Goal: Transaction & Acquisition: Register for event/course

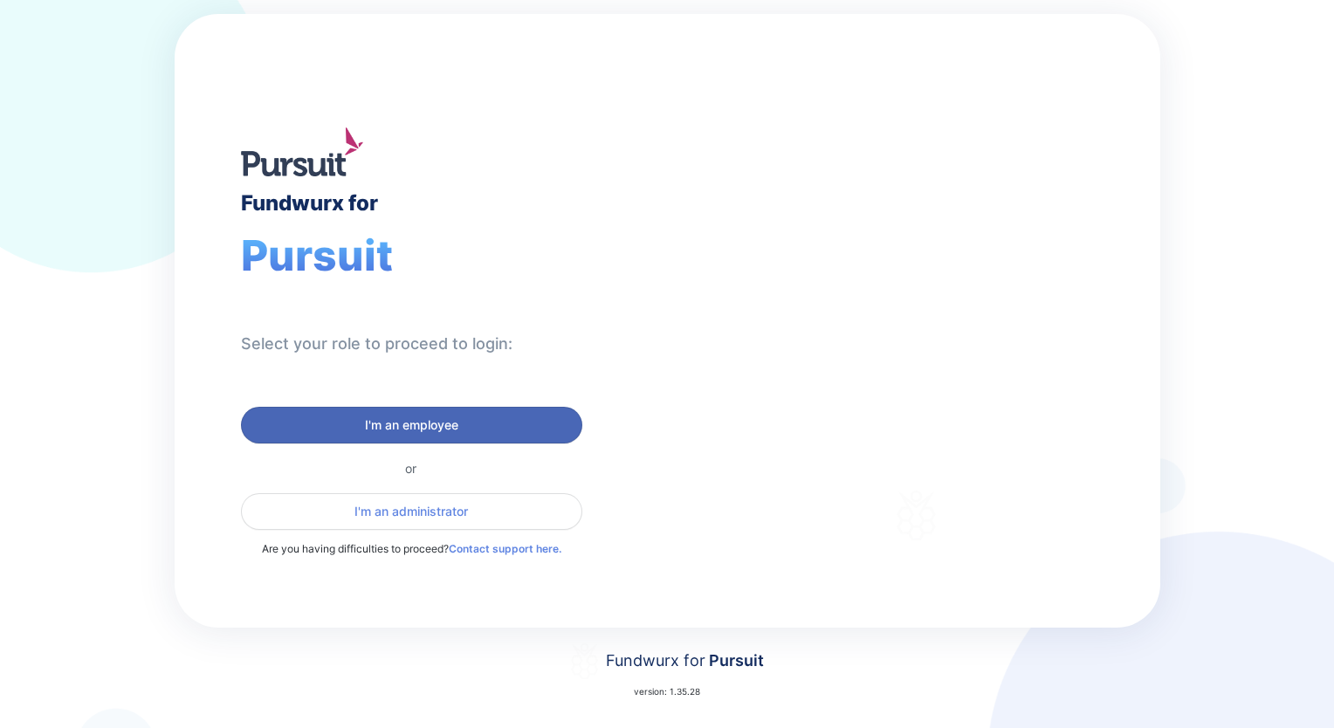
click at [388, 423] on span "I'm an employee" at bounding box center [411, 424] width 93 height 17
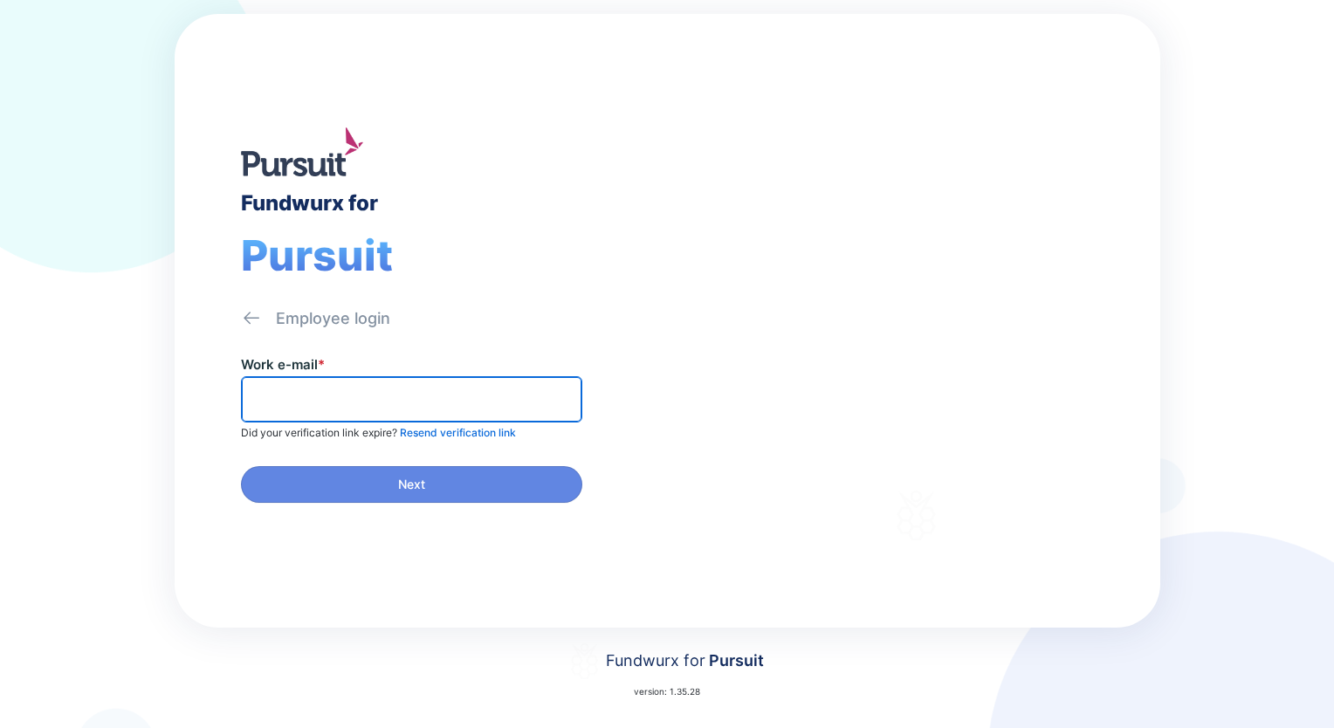
click at [388, 390] on input "text" at bounding box center [412, 399] width 326 height 27
type input "**********"
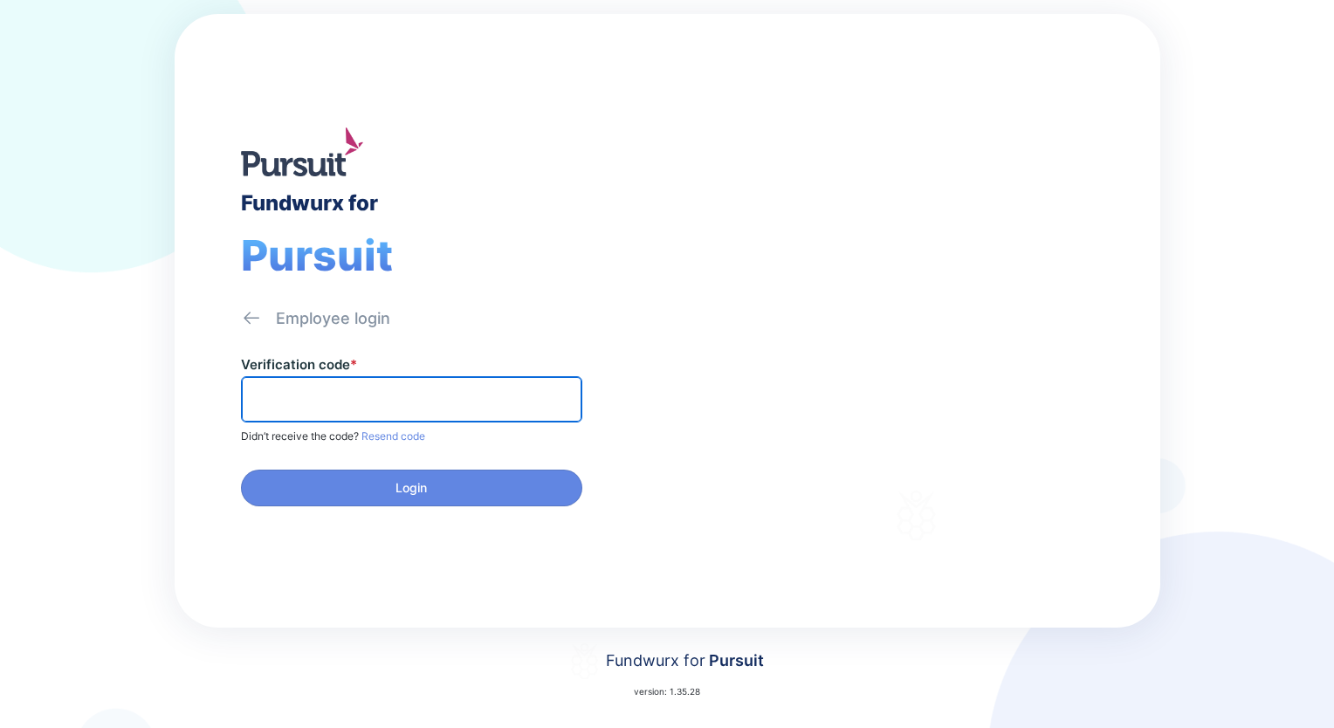
paste input "******"
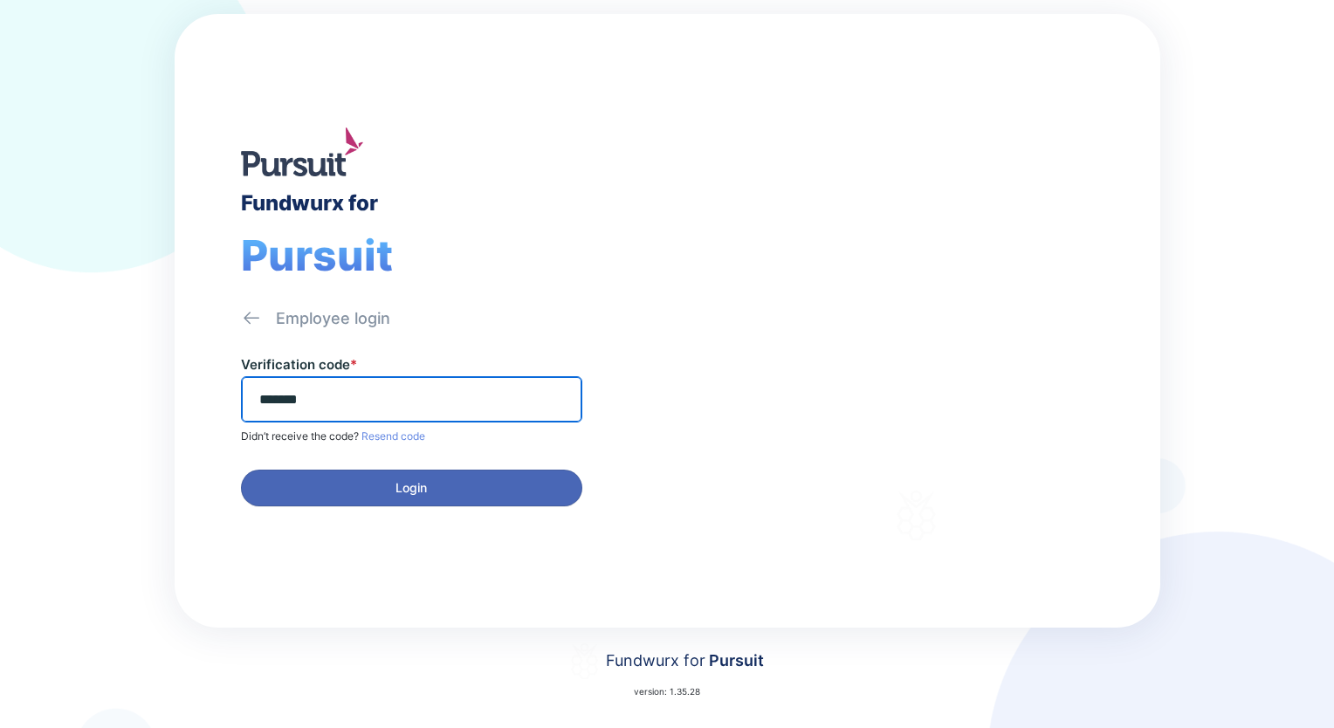
type input "******"
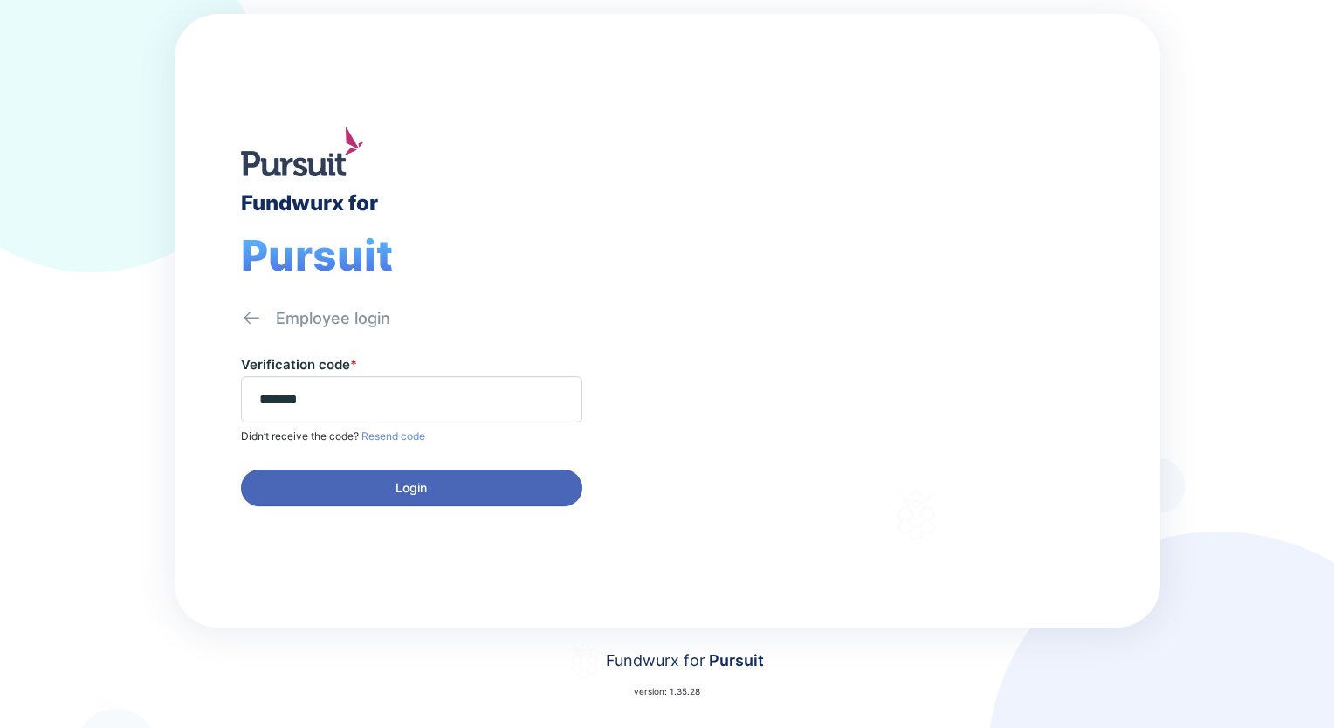
click at [450, 493] on span "Login" at bounding box center [411, 487] width 319 height 17
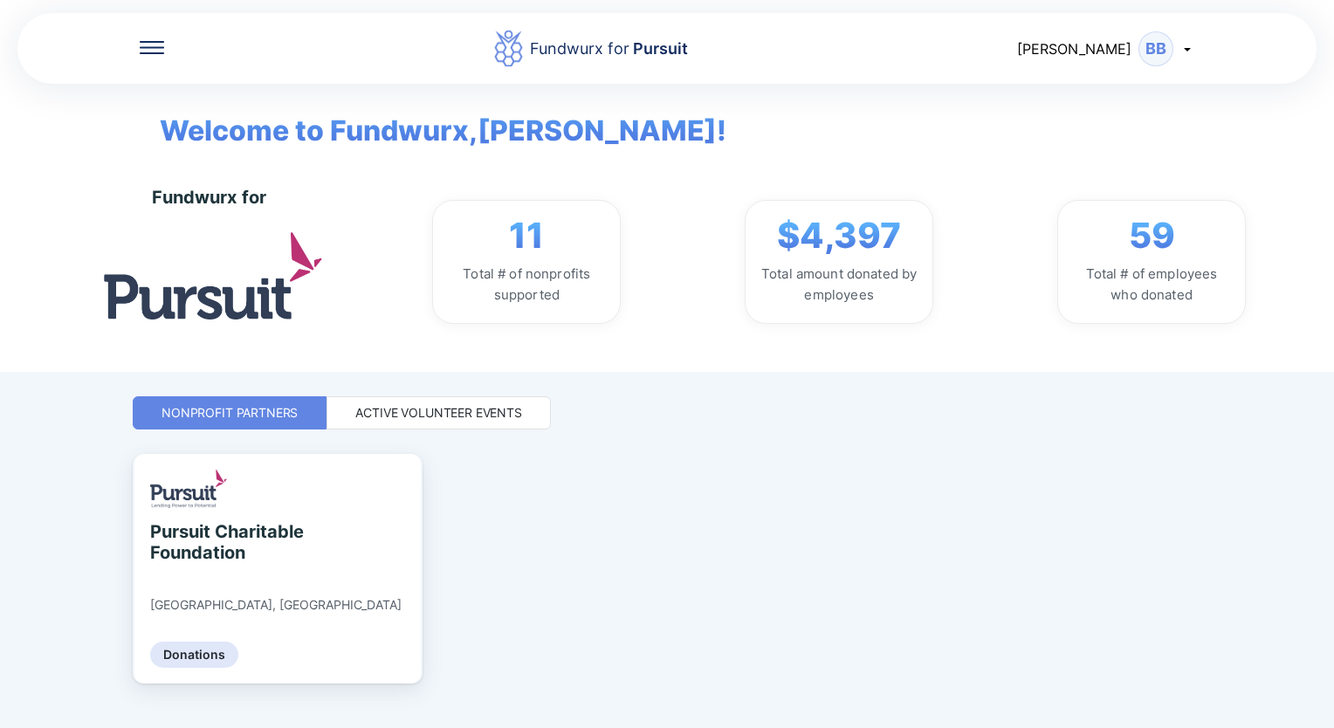
click at [479, 411] on div "Active Volunteer Events" at bounding box center [438, 412] width 167 height 17
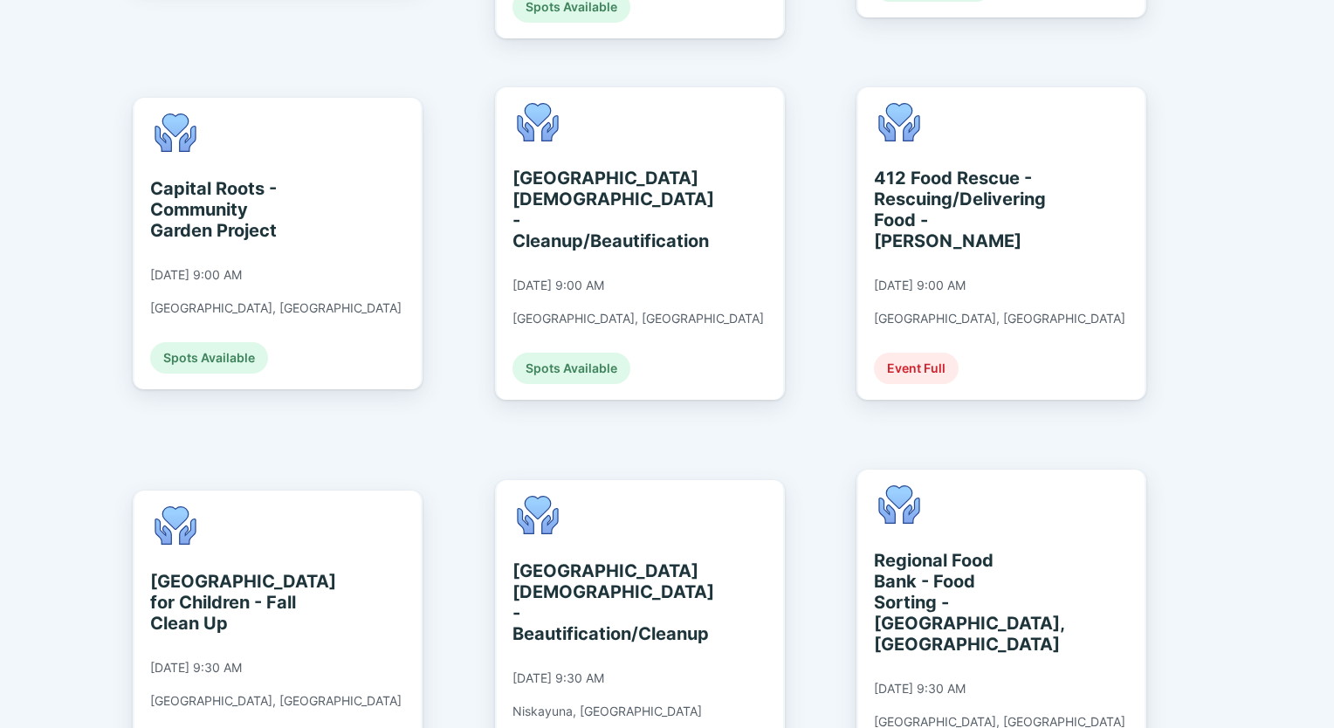
scroll to position [442, 0]
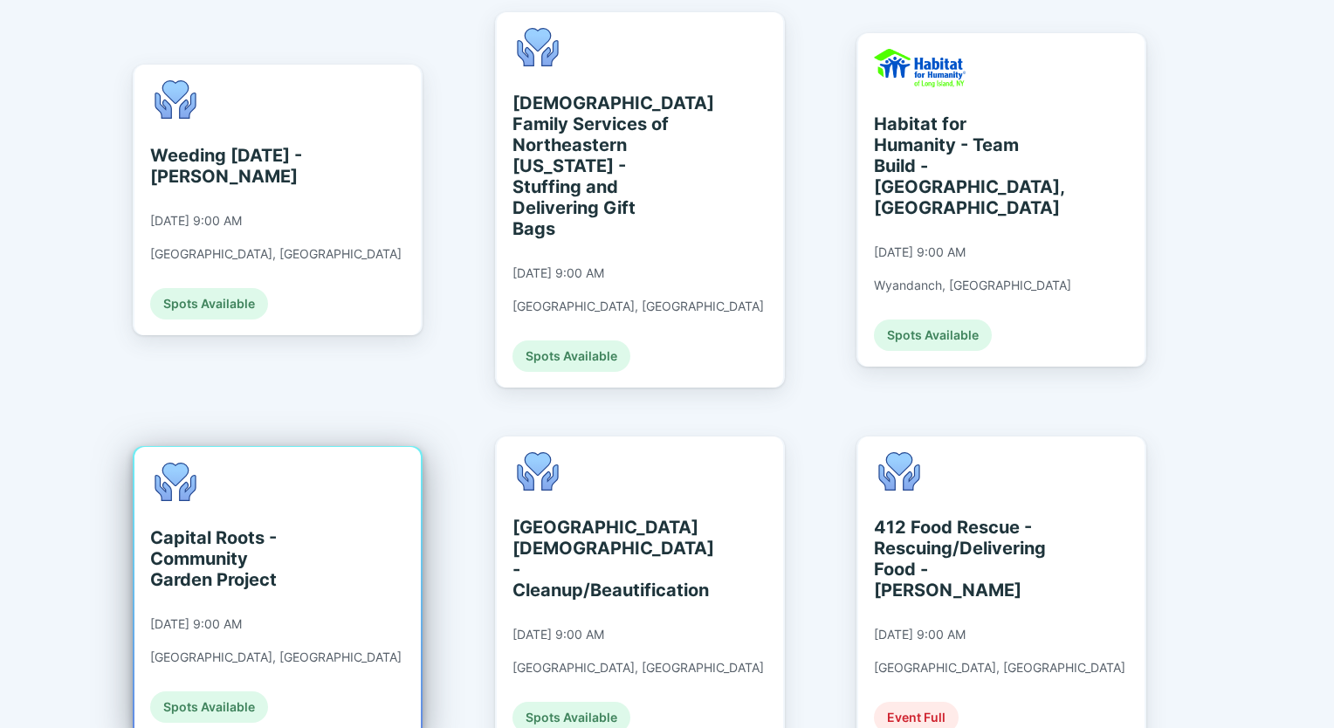
click at [254, 527] on div "Capital Roots - Community Garden Project" at bounding box center [230, 558] width 160 height 63
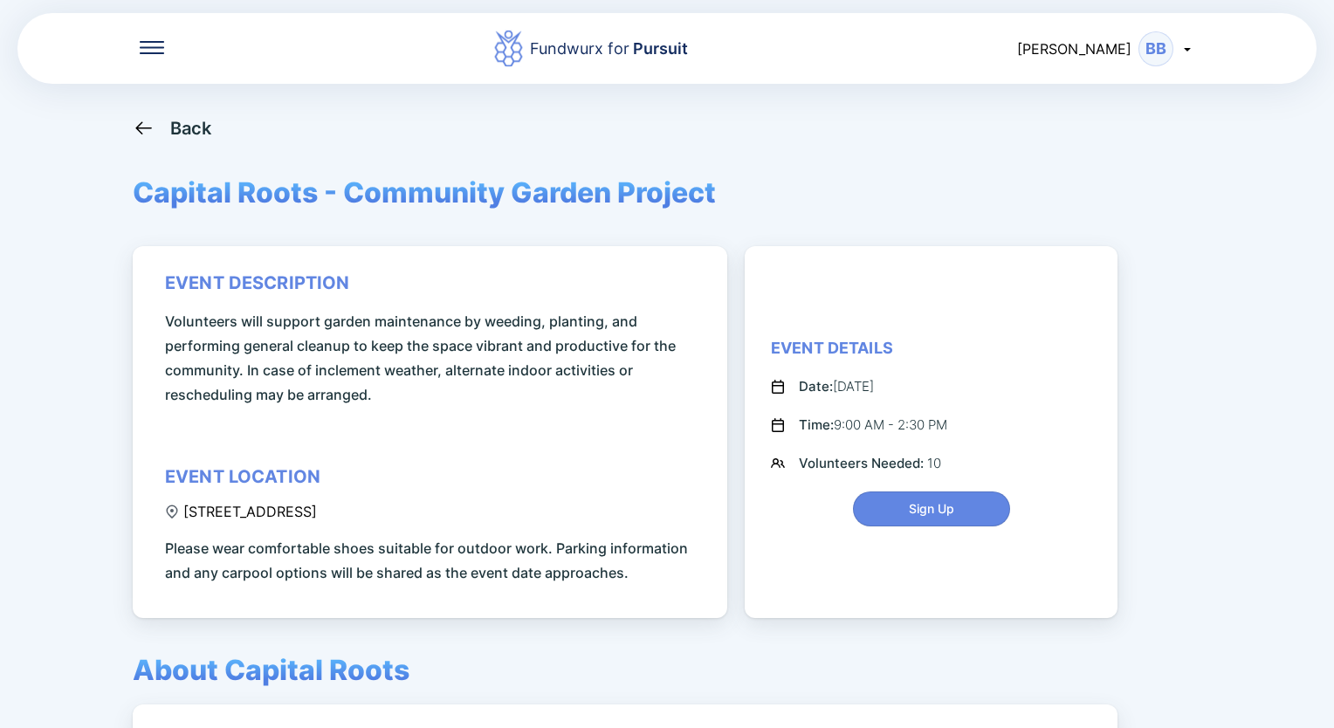
click at [143, 131] on icon at bounding box center [144, 128] width 22 height 22
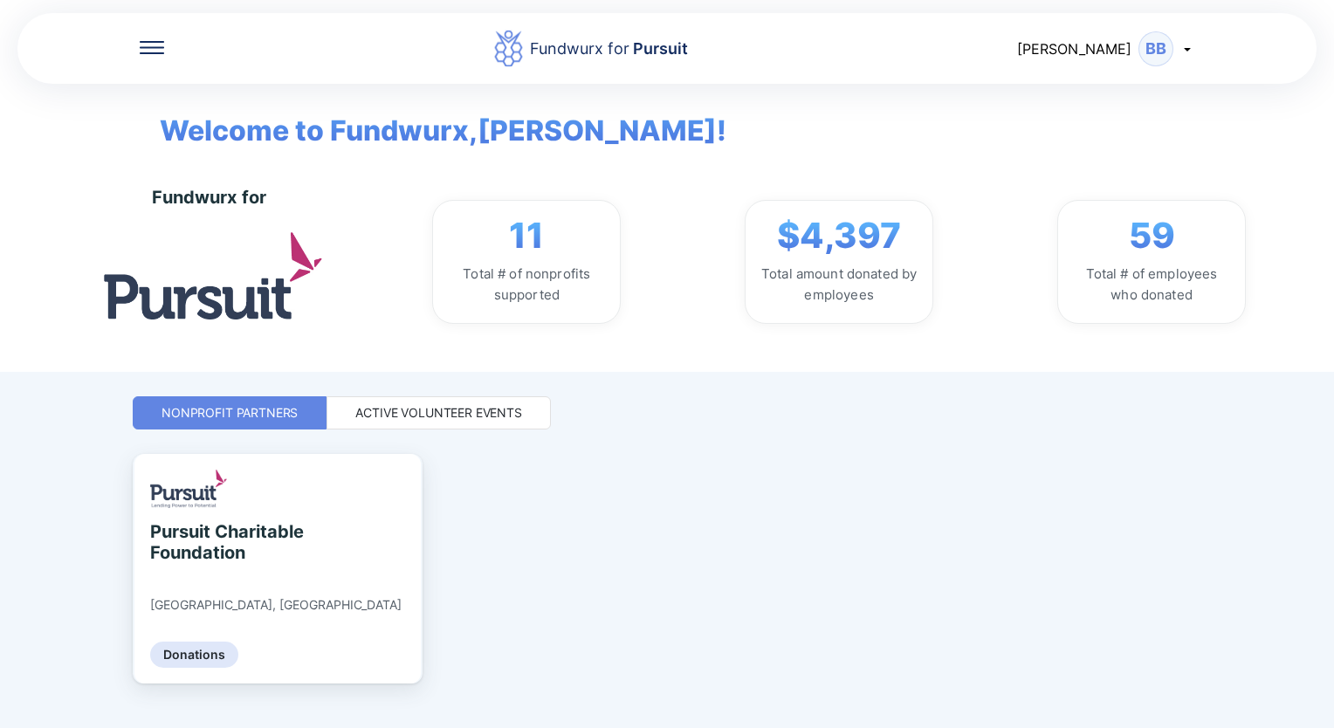
click at [434, 414] on div "Active Volunteer Events" at bounding box center [438, 412] width 167 height 17
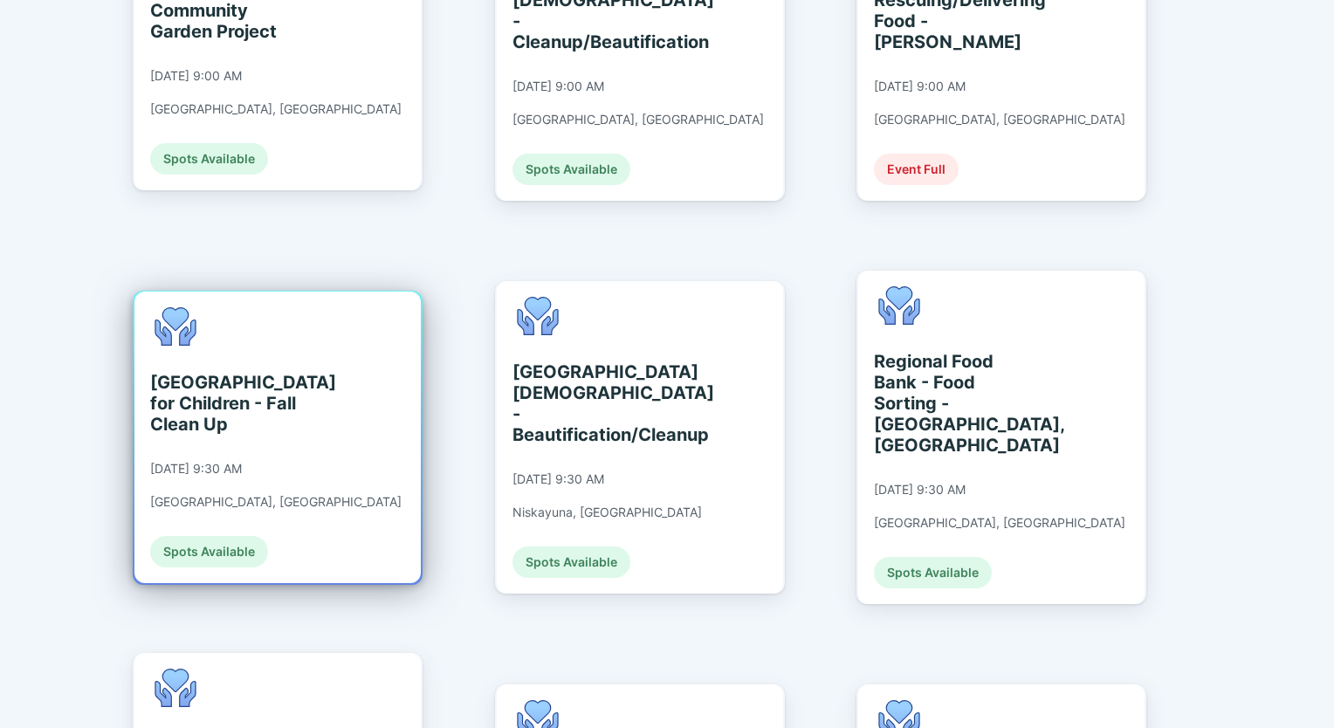
scroll to position [1048, 0]
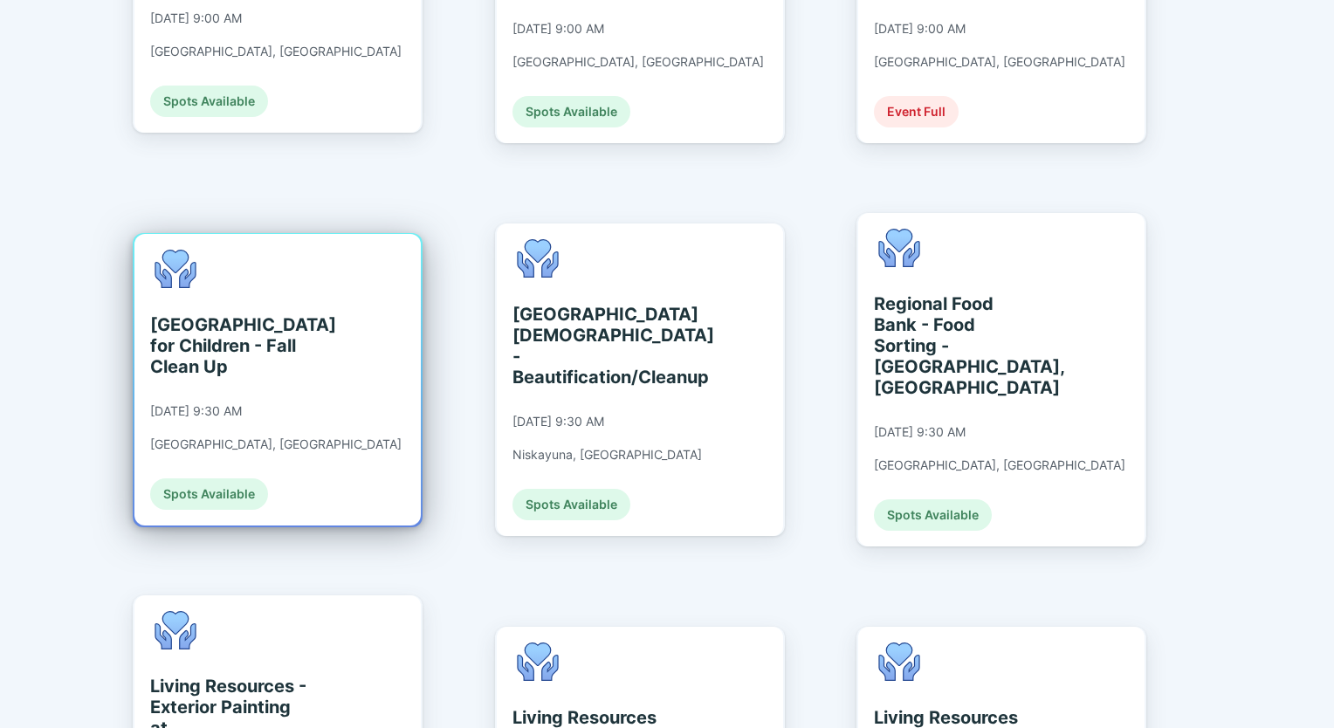
click at [210, 314] on div "[GEOGRAPHIC_DATA] for Children - Fall Clean Up" at bounding box center [230, 345] width 160 height 63
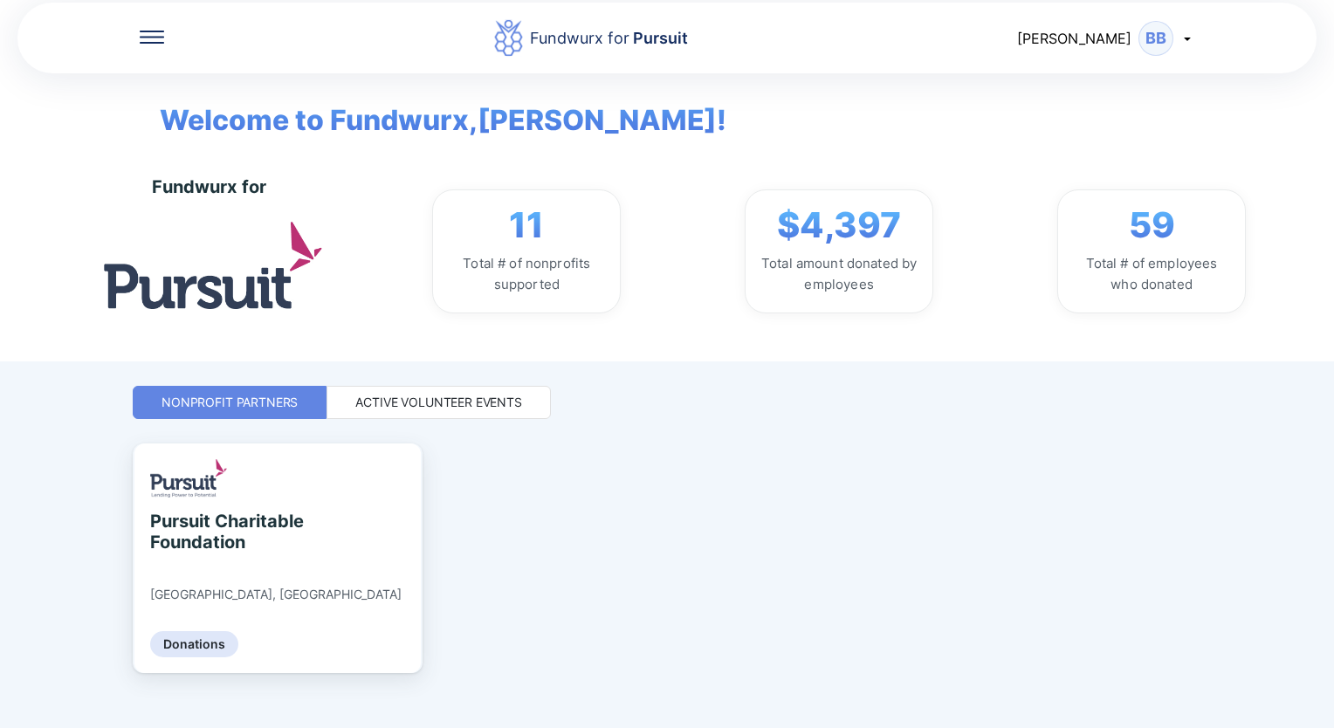
scroll to position [29, 0]
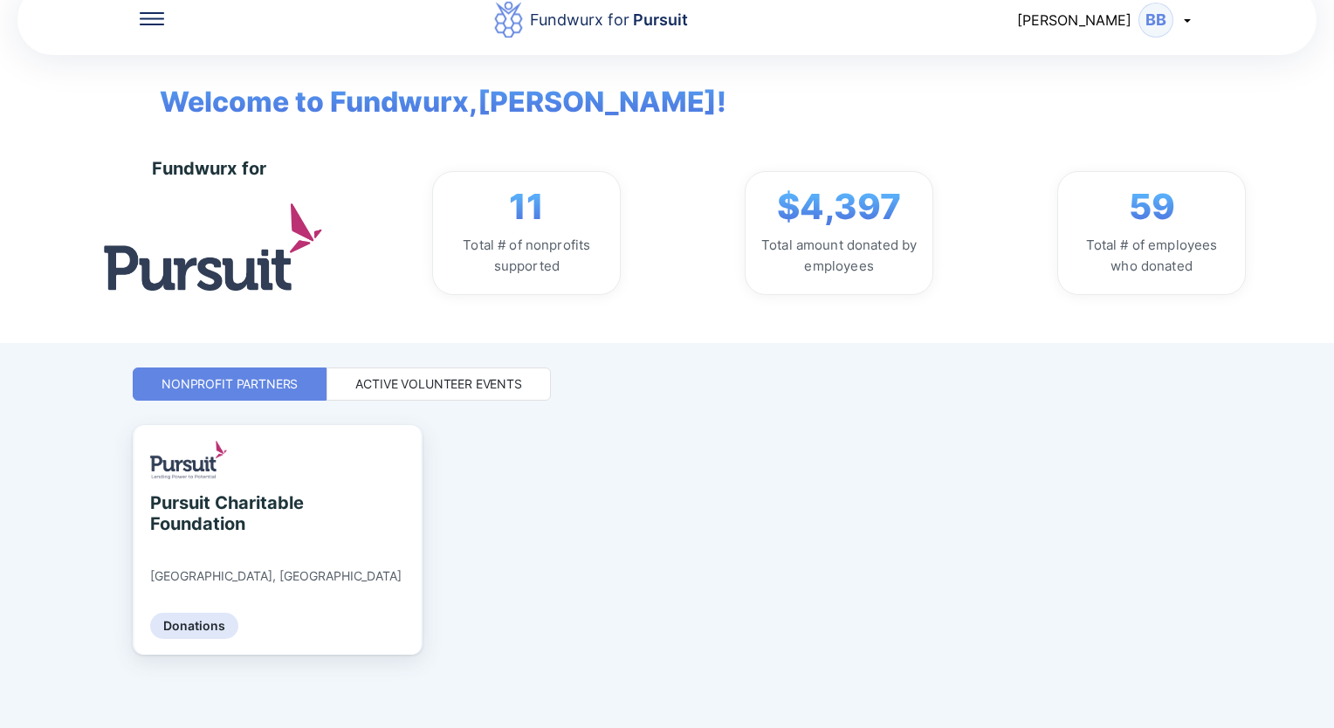
click at [441, 377] on div "Active Volunteer Events" at bounding box center [438, 383] width 167 height 17
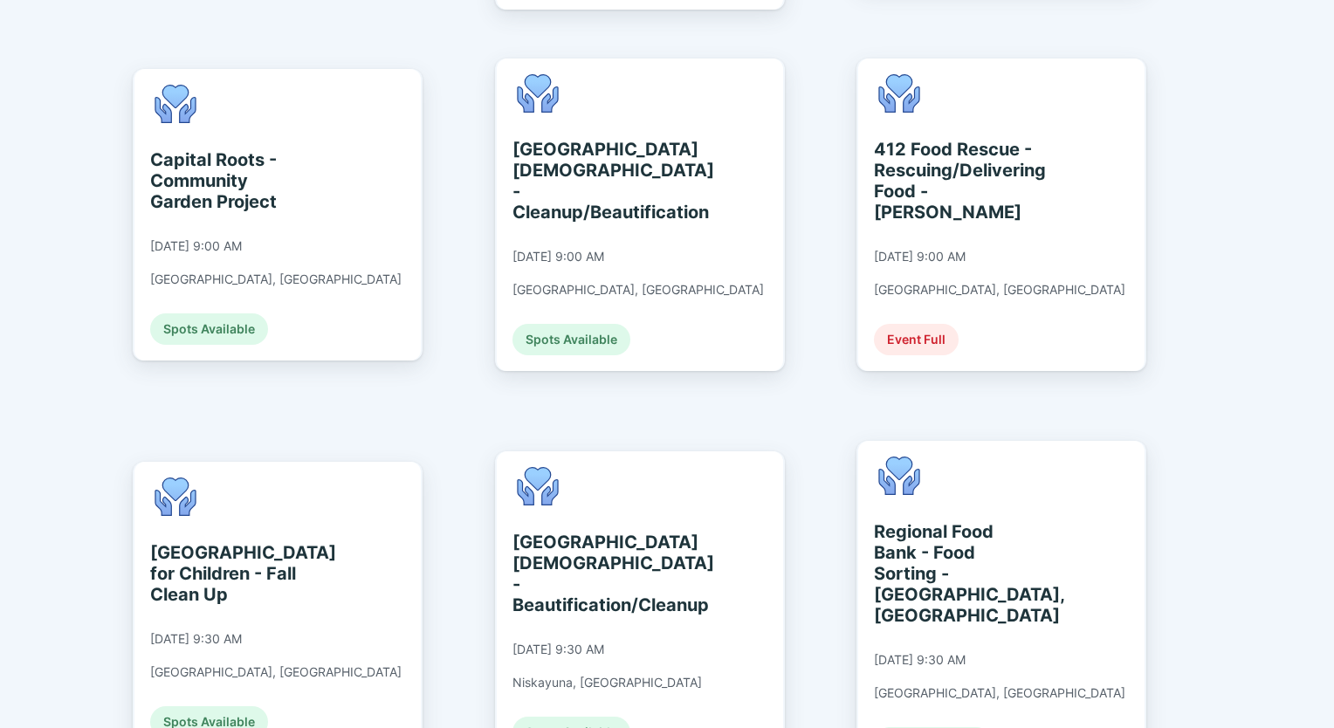
scroll to position [1048, 0]
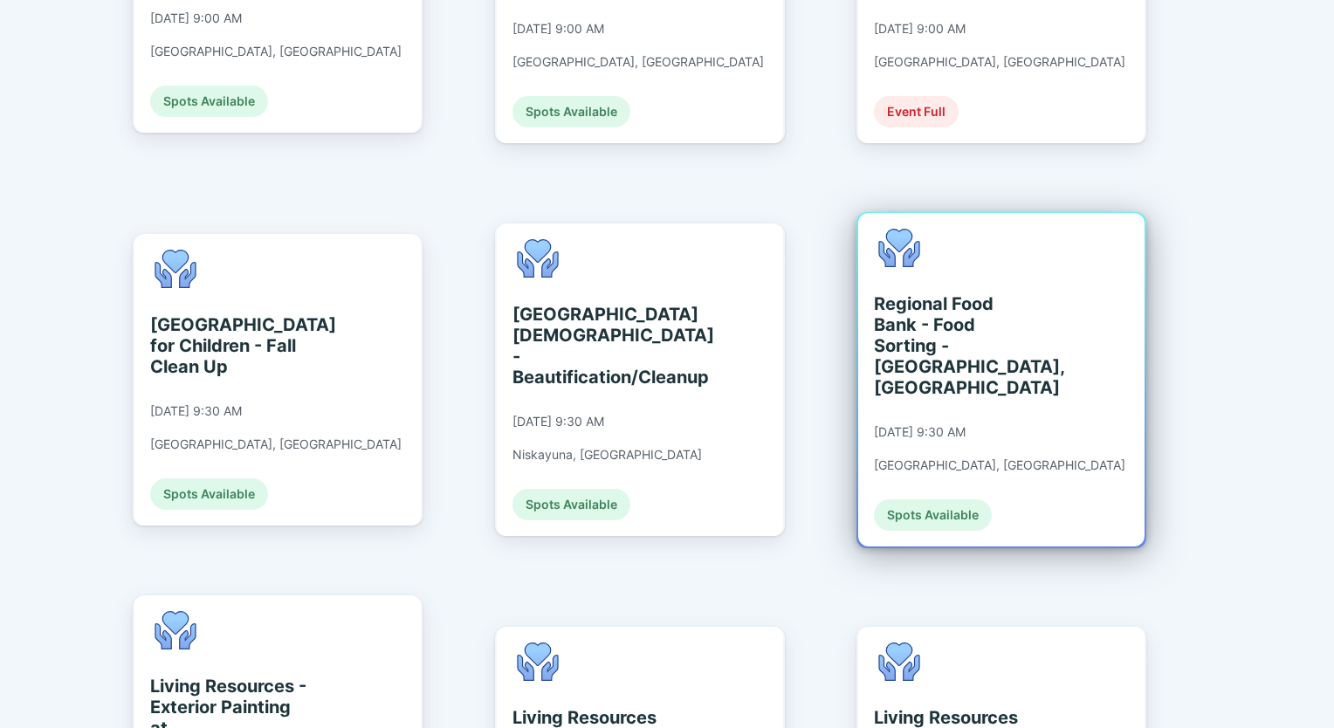
click at [919, 299] on div "Regional Food Bank - Food Sorting - [GEOGRAPHIC_DATA], [GEOGRAPHIC_DATA]" at bounding box center [954, 345] width 160 height 105
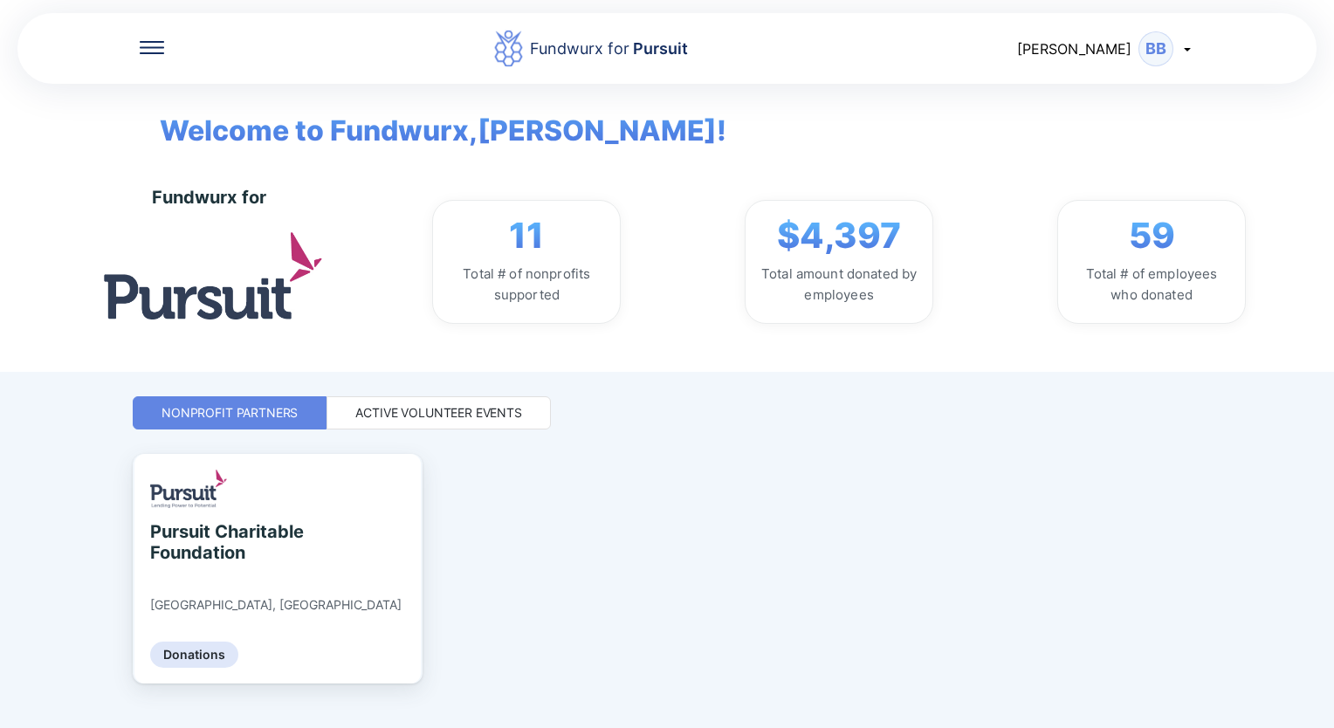
click at [416, 409] on div "Active Volunteer Events" at bounding box center [438, 412] width 167 height 17
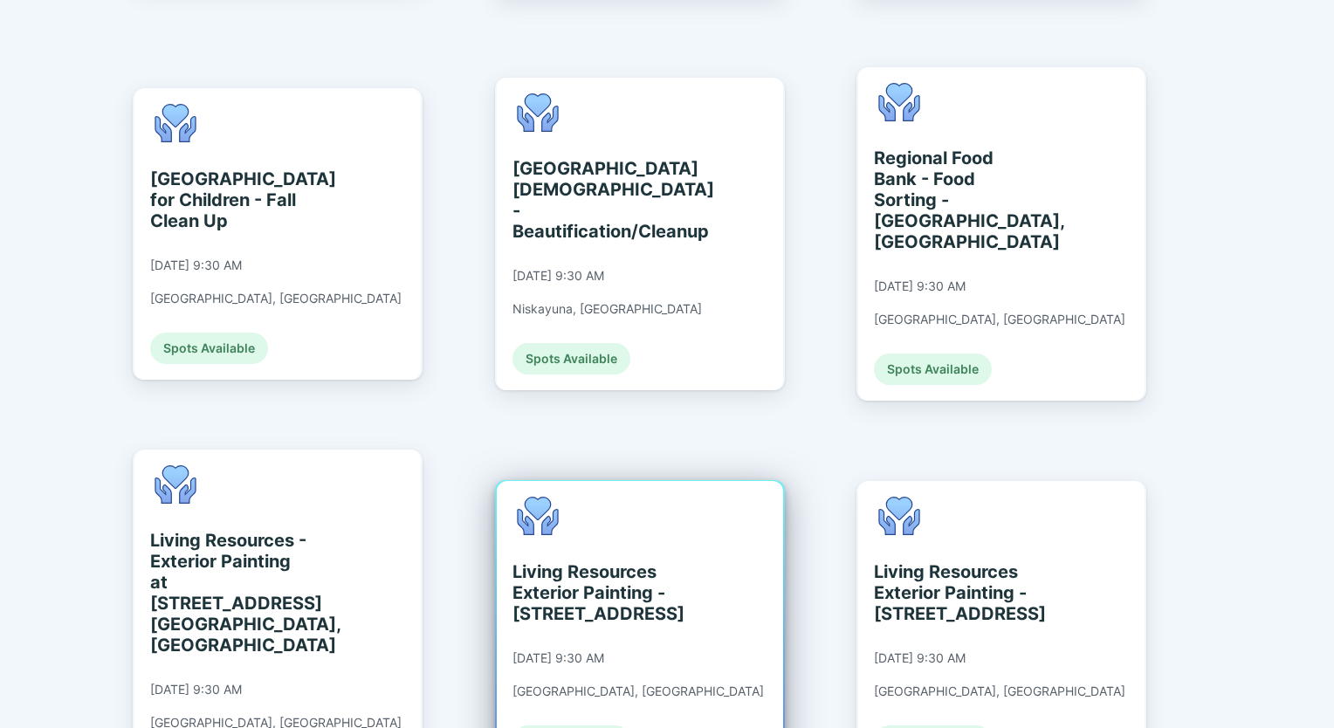
scroll to position [1222, 0]
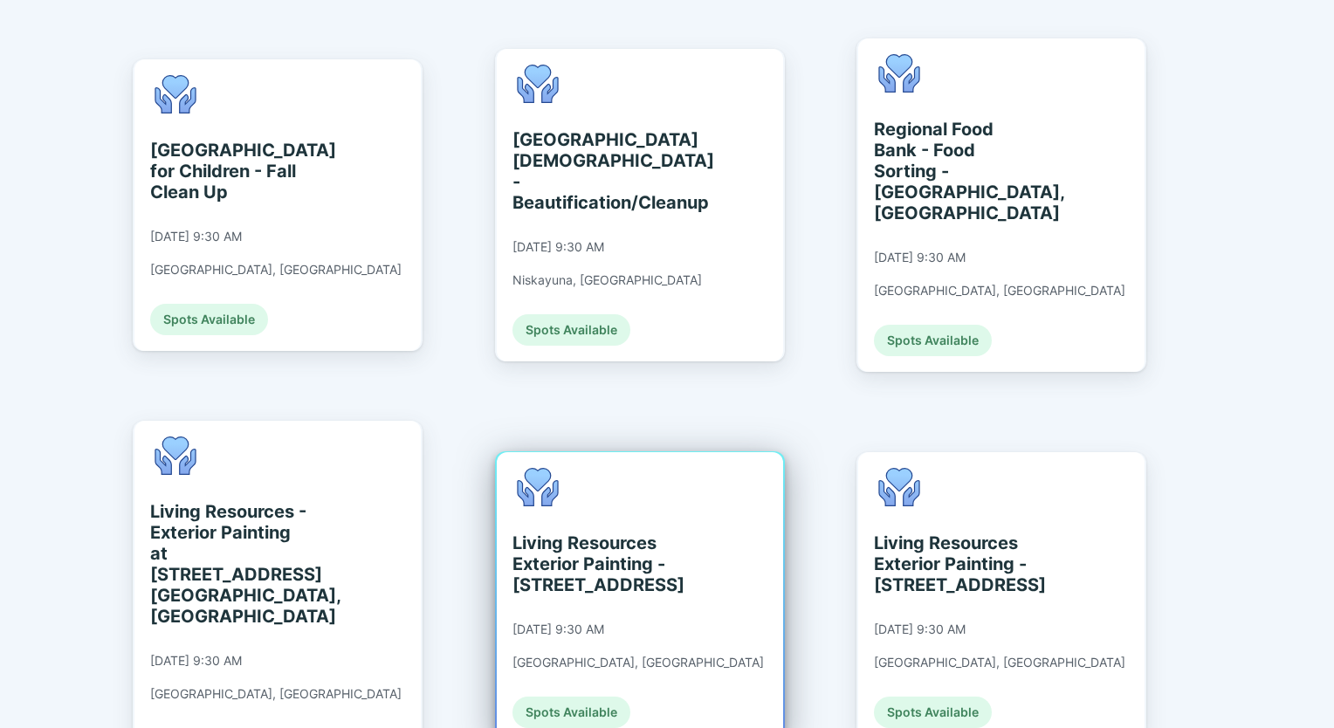
click at [608, 533] on div "Living Resources Exterior Painting - [STREET_ADDRESS]" at bounding box center [592, 564] width 160 height 63
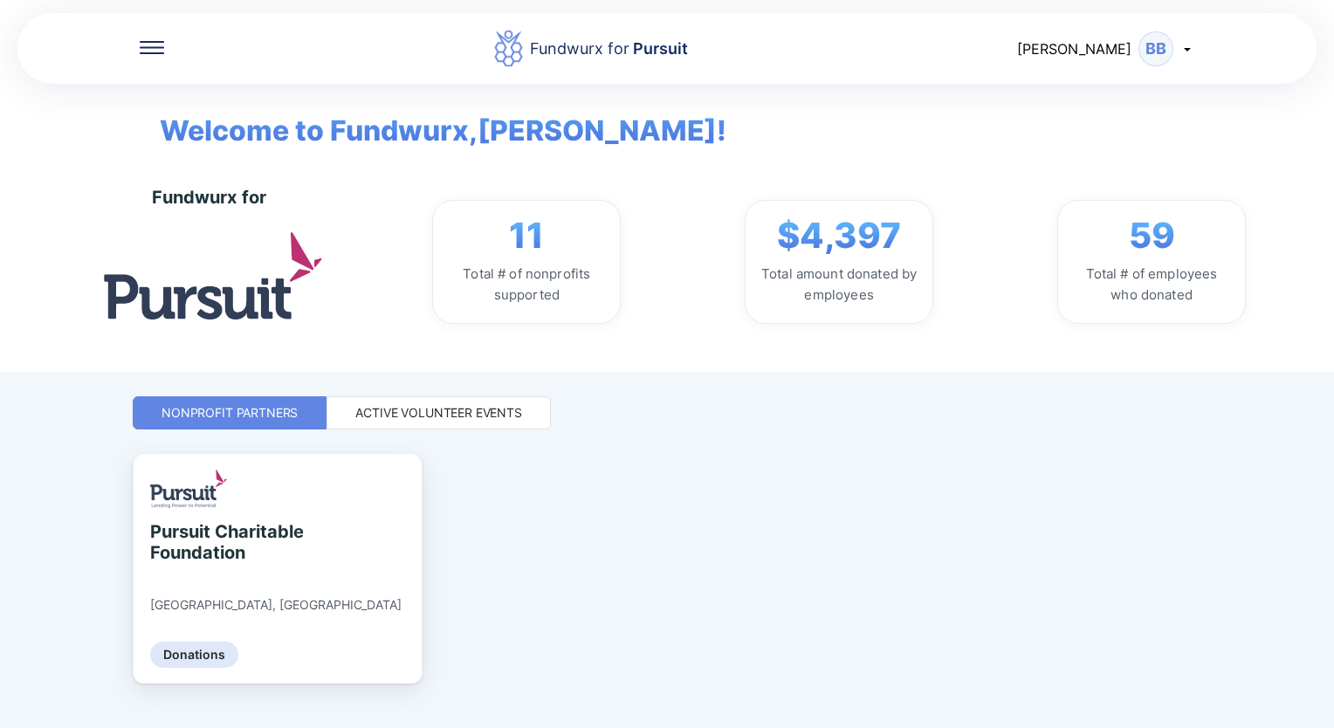
click at [476, 409] on div "Active Volunteer Events" at bounding box center [438, 412] width 167 height 17
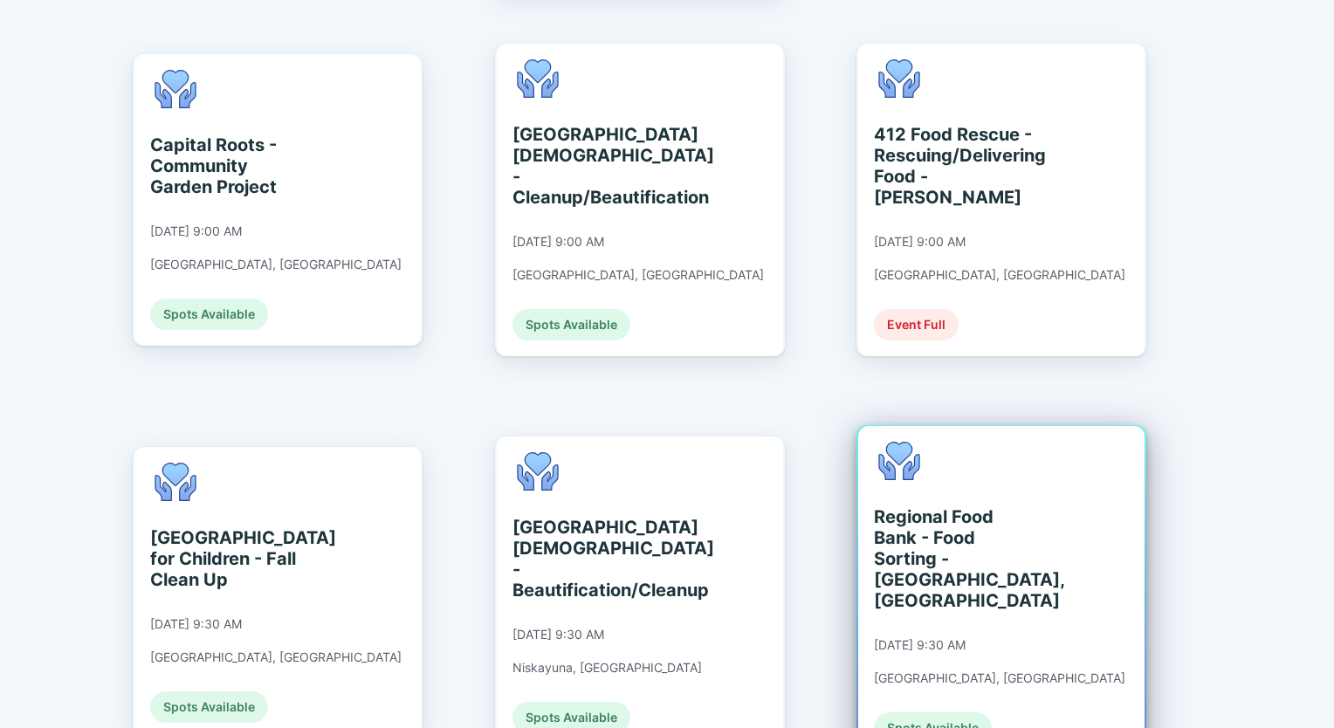
scroll to position [873, 0]
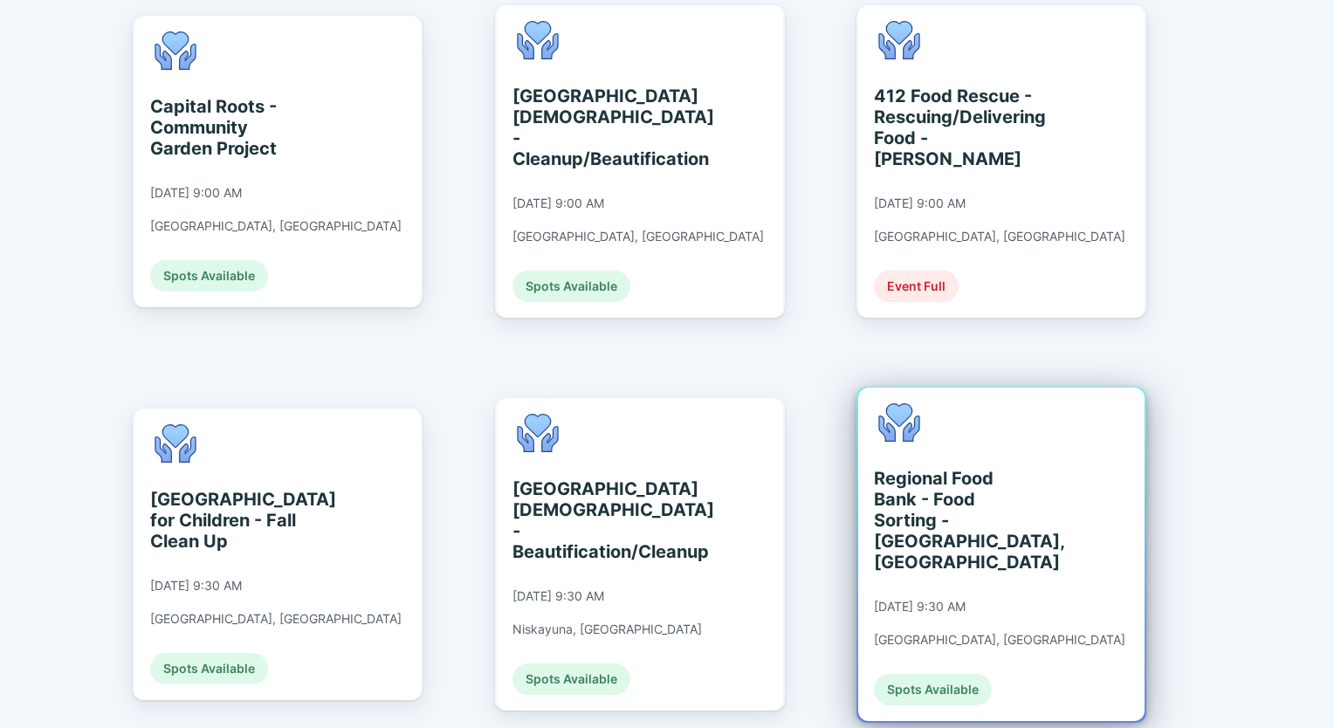
click at [943, 468] on div "Regional Food Bank - Food Sorting - [GEOGRAPHIC_DATA], [GEOGRAPHIC_DATA]" at bounding box center [954, 520] width 160 height 105
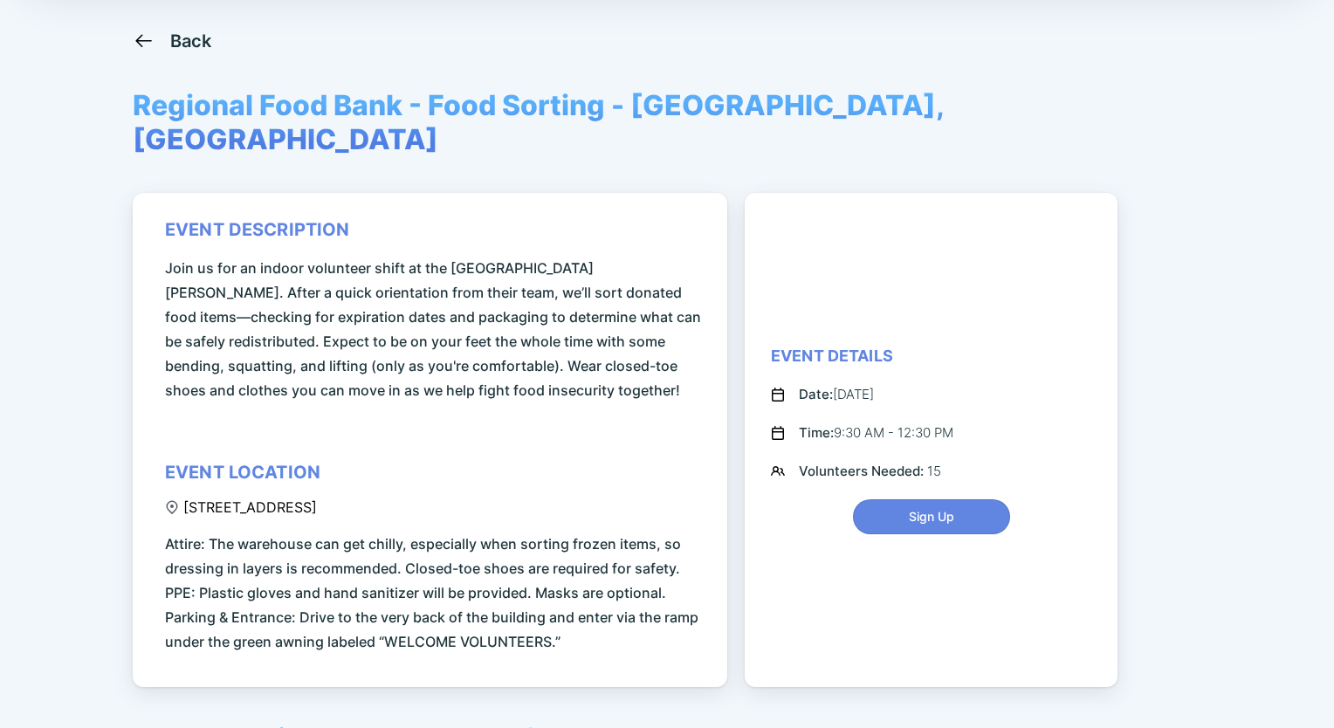
scroll to position [175, 0]
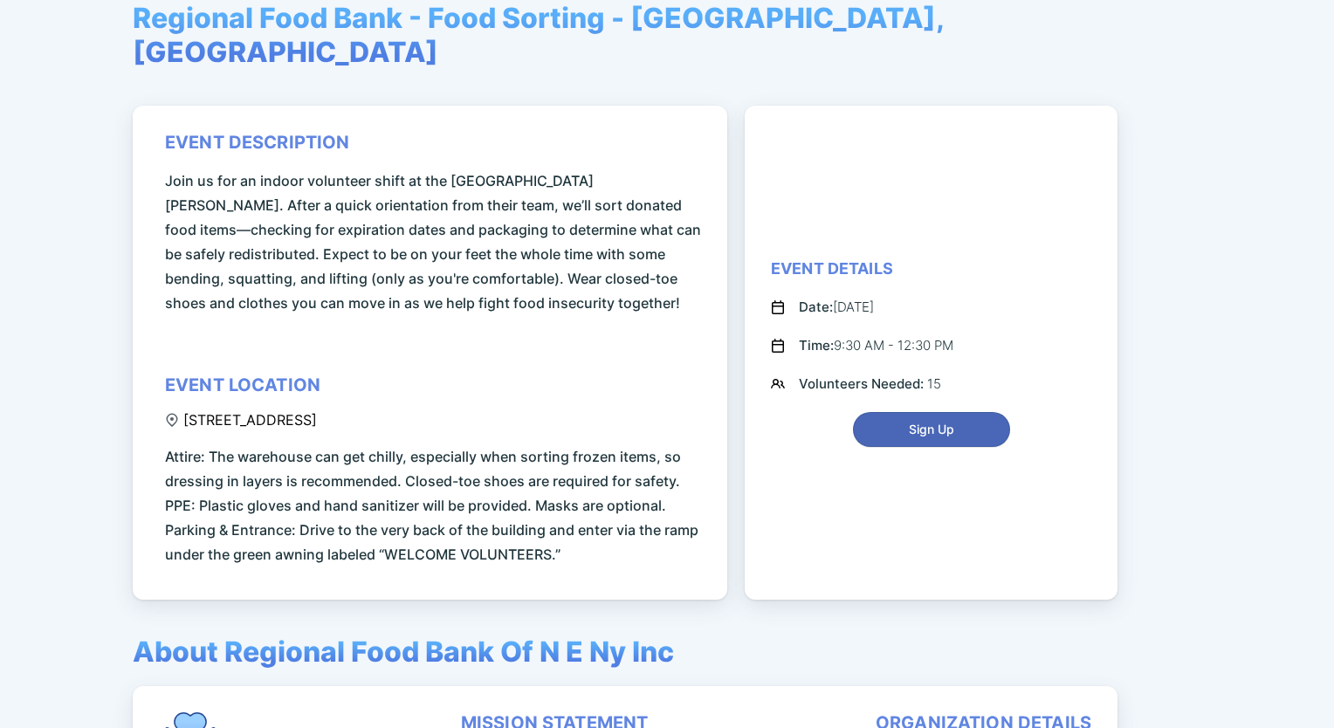
click at [929, 421] on span "Sign Up" at bounding box center [931, 429] width 45 height 17
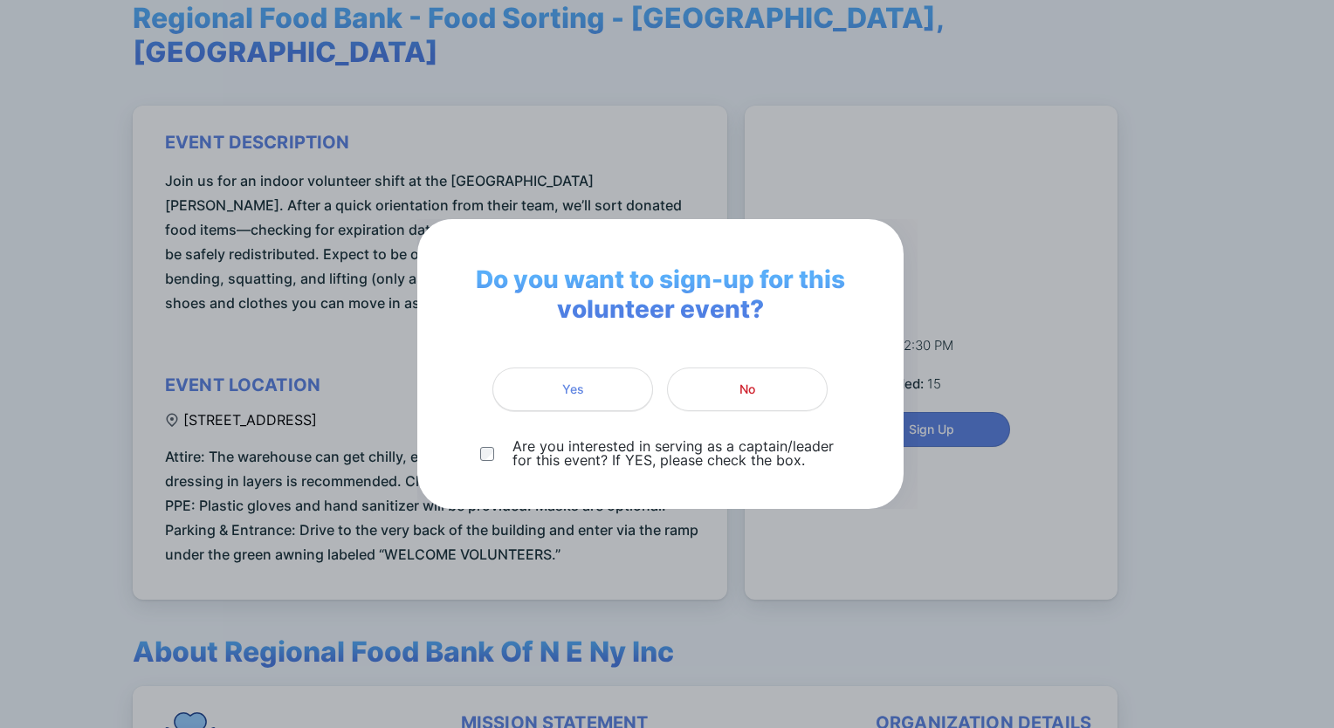
click at [560, 388] on span "Yes" at bounding box center [573, 389] width 138 height 17
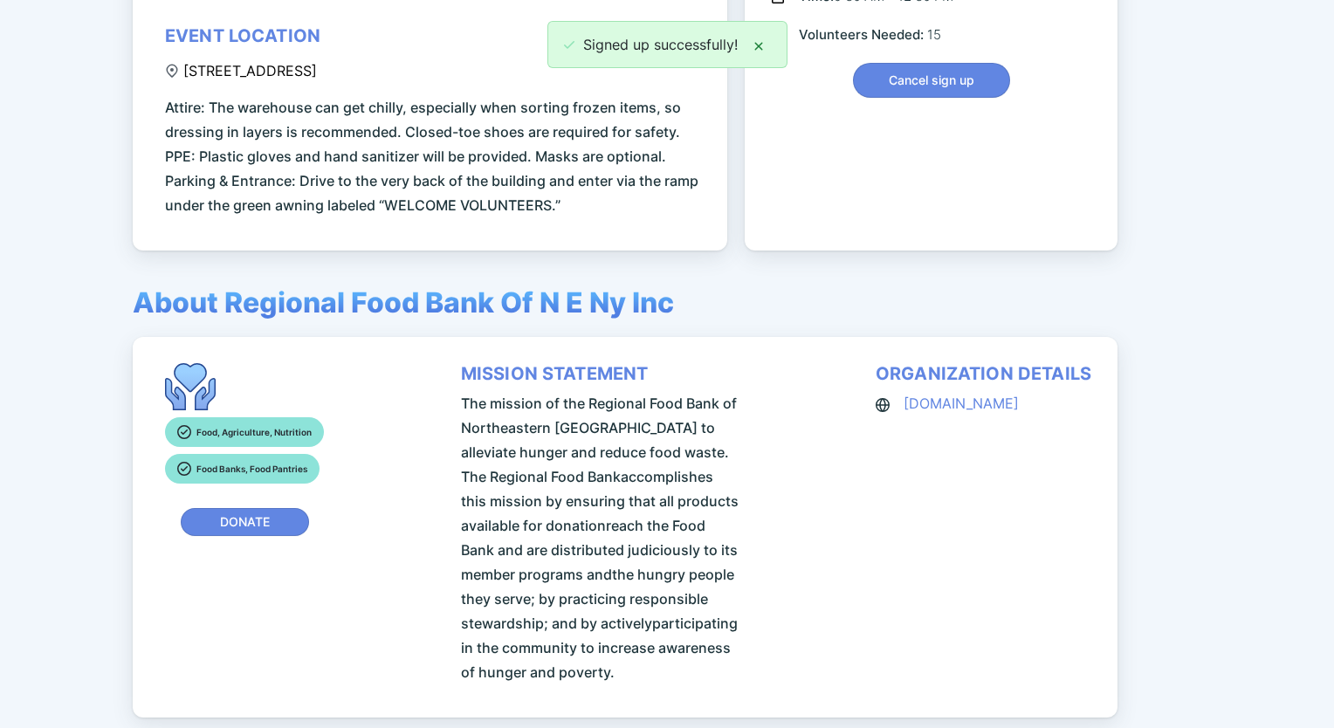
scroll to position [87, 0]
